Goal: Use online tool/utility

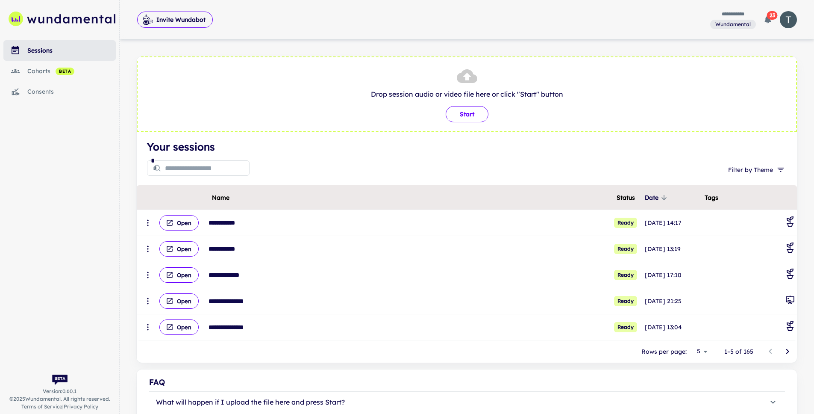
click at [470, 116] on button "Start" at bounding box center [467, 114] width 43 height 16
type input "**********"
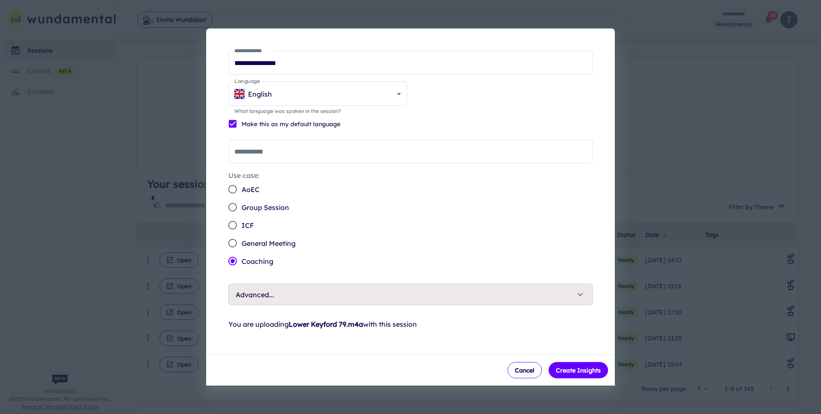
click at [262, 243] on span "General Meeting" at bounding box center [268, 243] width 54 height 10
click at [586, 372] on button "Create Insights" at bounding box center [577, 370] width 59 height 16
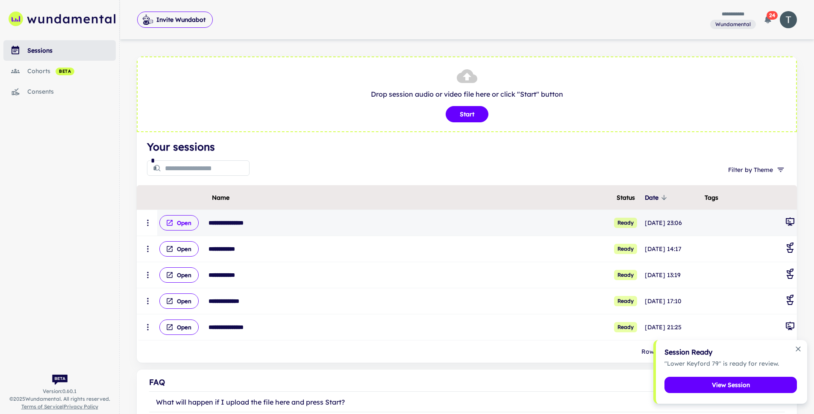
click at [190, 227] on button "Open" at bounding box center [178, 222] width 39 height 15
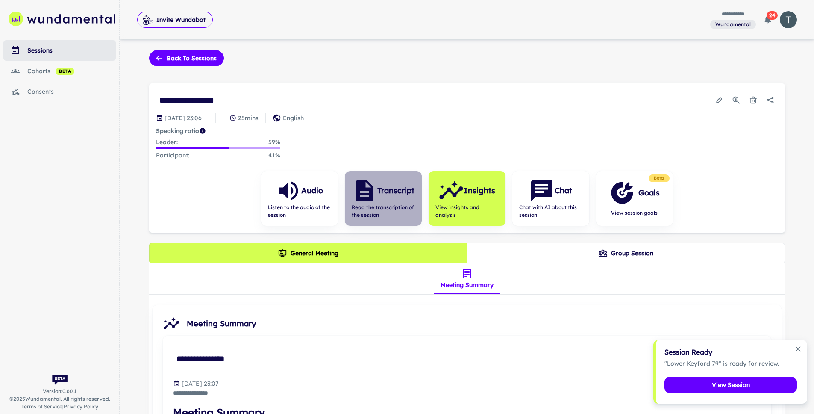
click at [371, 205] on span "Read the transcription of the session" at bounding box center [383, 210] width 63 height 15
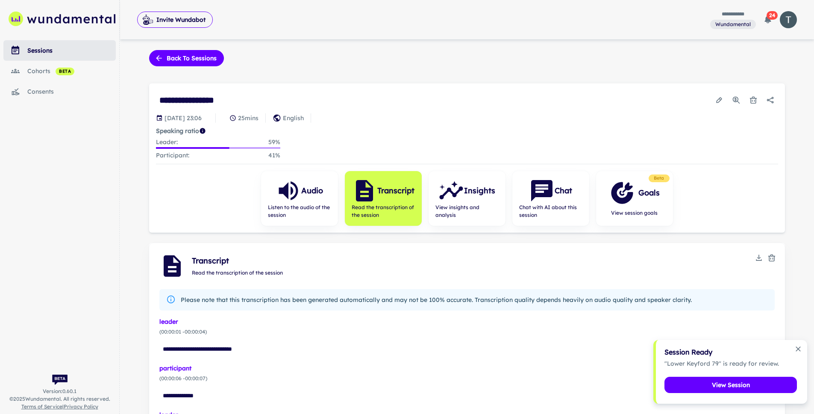
click at [759, 260] on icon "Download" at bounding box center [759, 257] width 9 height 9
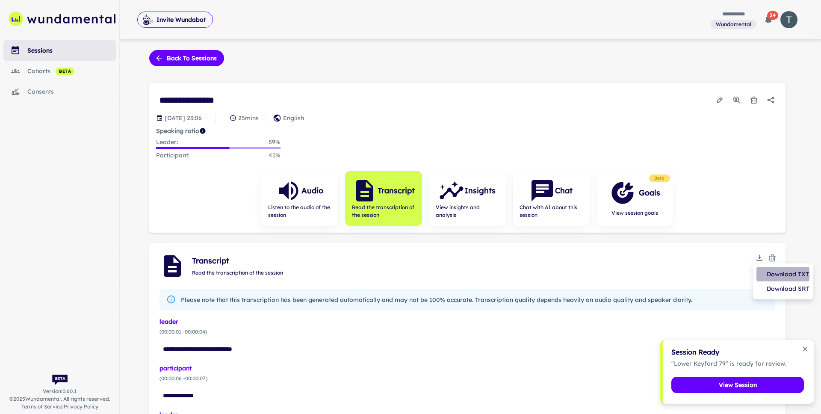
click at [768, 273] on li "Download TXT" at bounding box center [782, 274] width 53 height 15
